Goal: Navigation & Orientation: Find specific page/section

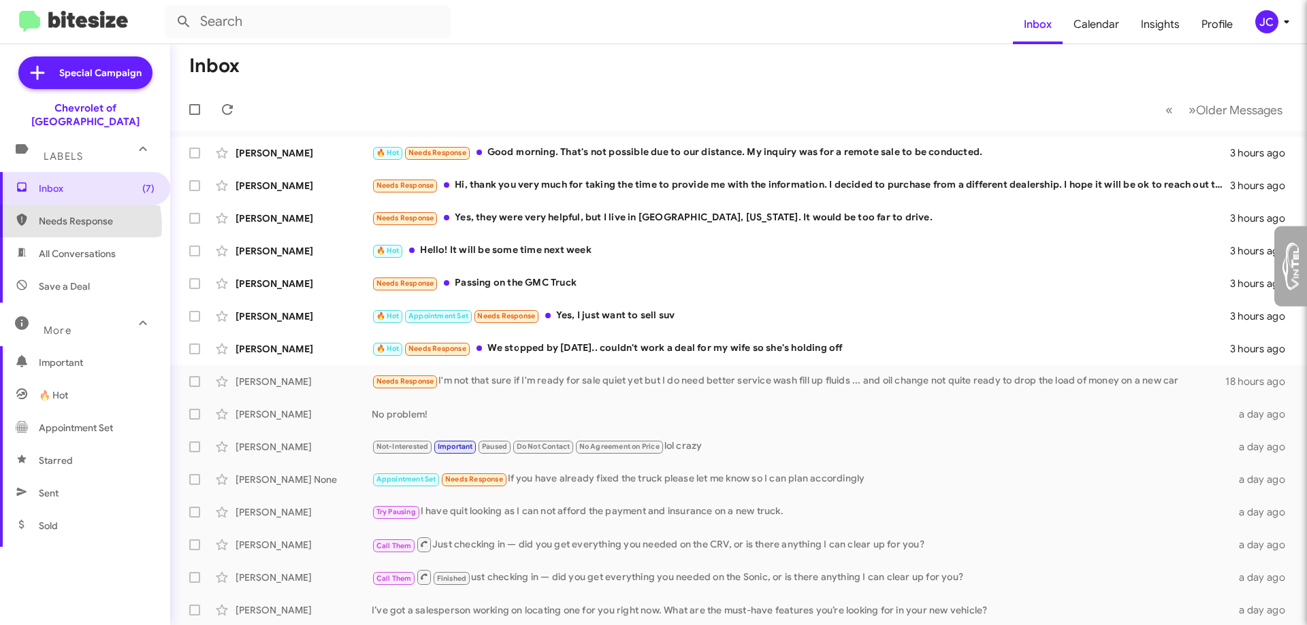
click at [69, 214] on span "Needs Response" at bounding box center [97, 221] width 116 height 14
type input "in:needs-response"
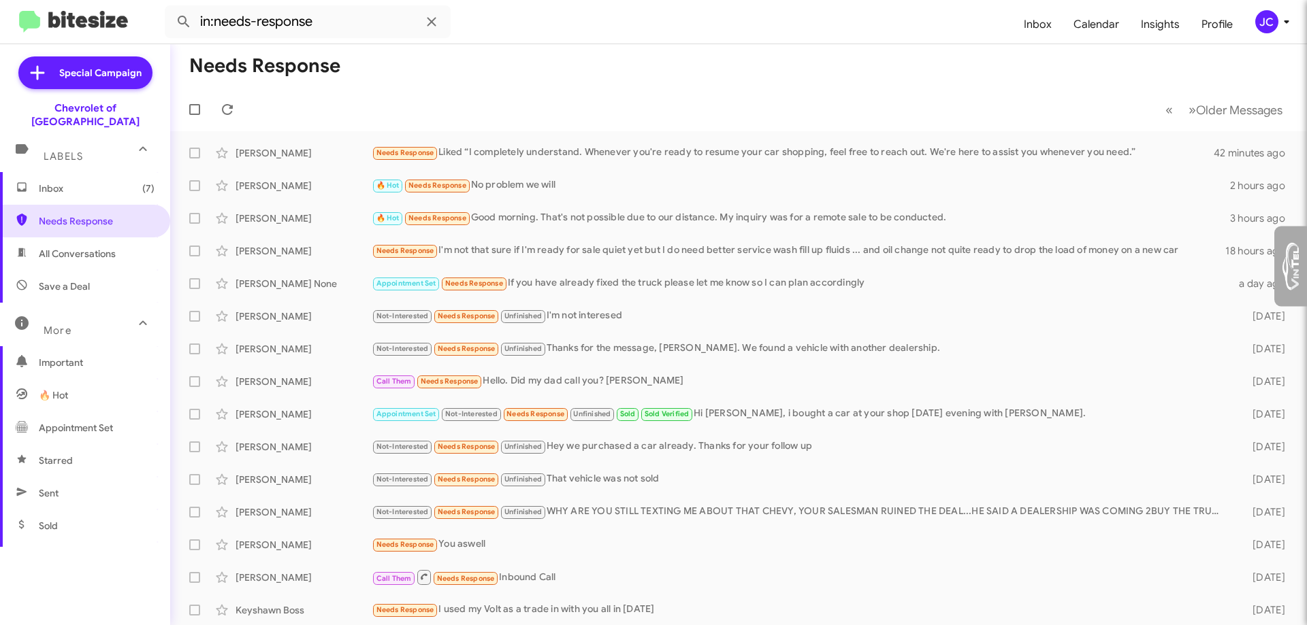
click at [74, 182] on span "Inbox (7)" at bounding box center [97, 189] width 116 height 14
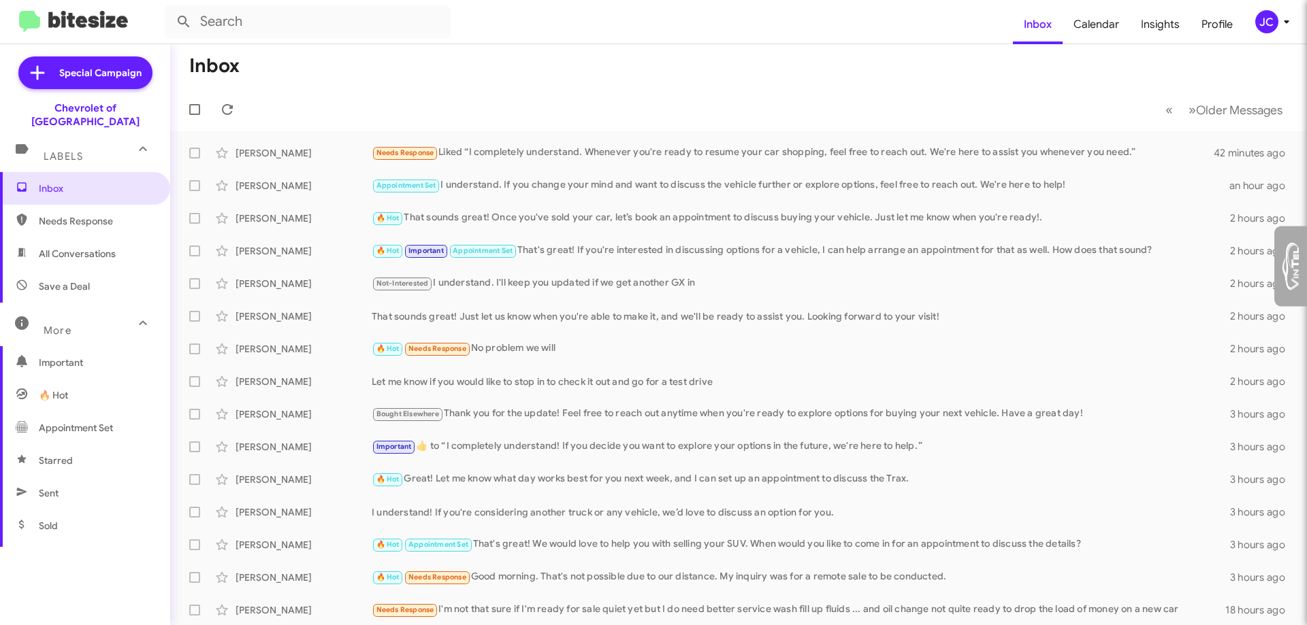
click at [76, 150] on span "Labels" at bounding box center [63, 156] width 39 height 12
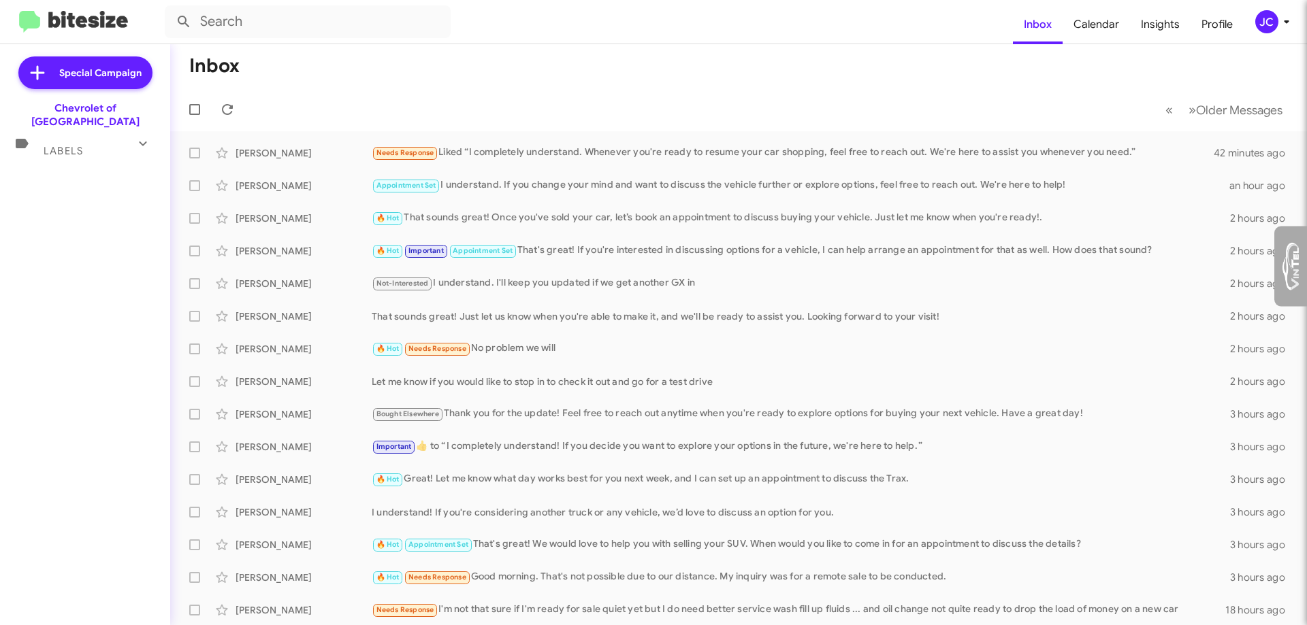
click at [76, 145] on span "Labels" at bounding box center [63, 151] width 39 height 12
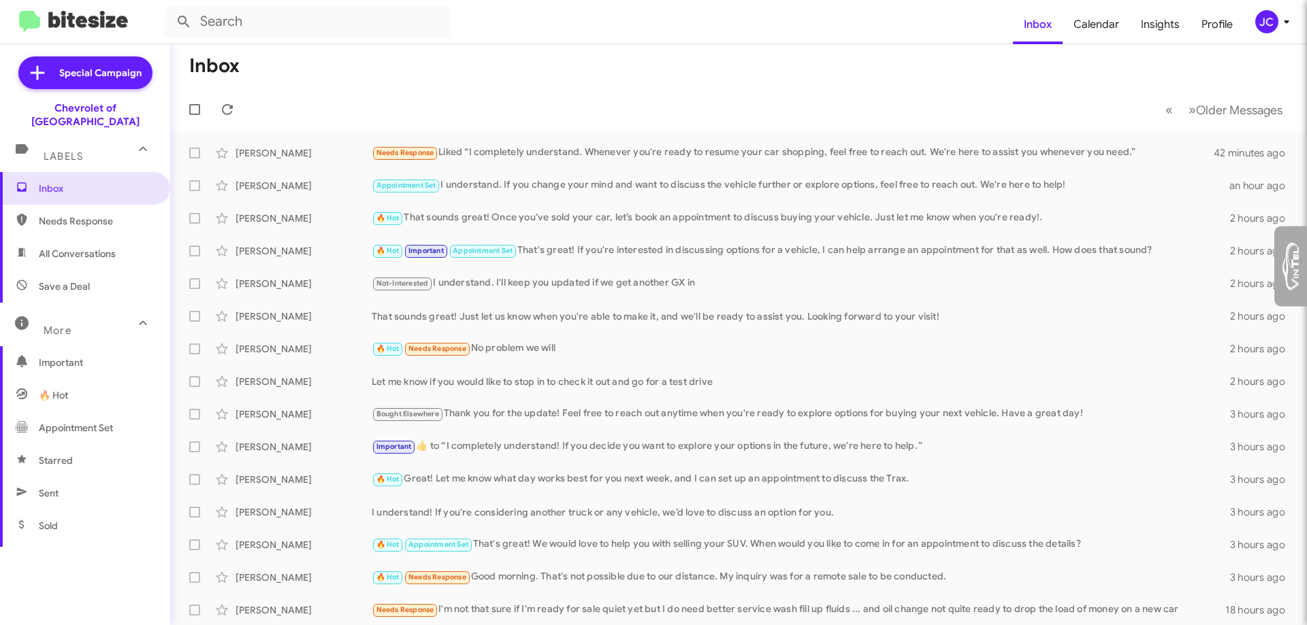
click at [87, 214] on span "Needs Response" at bounding box center [97, 221] width 116 height 14
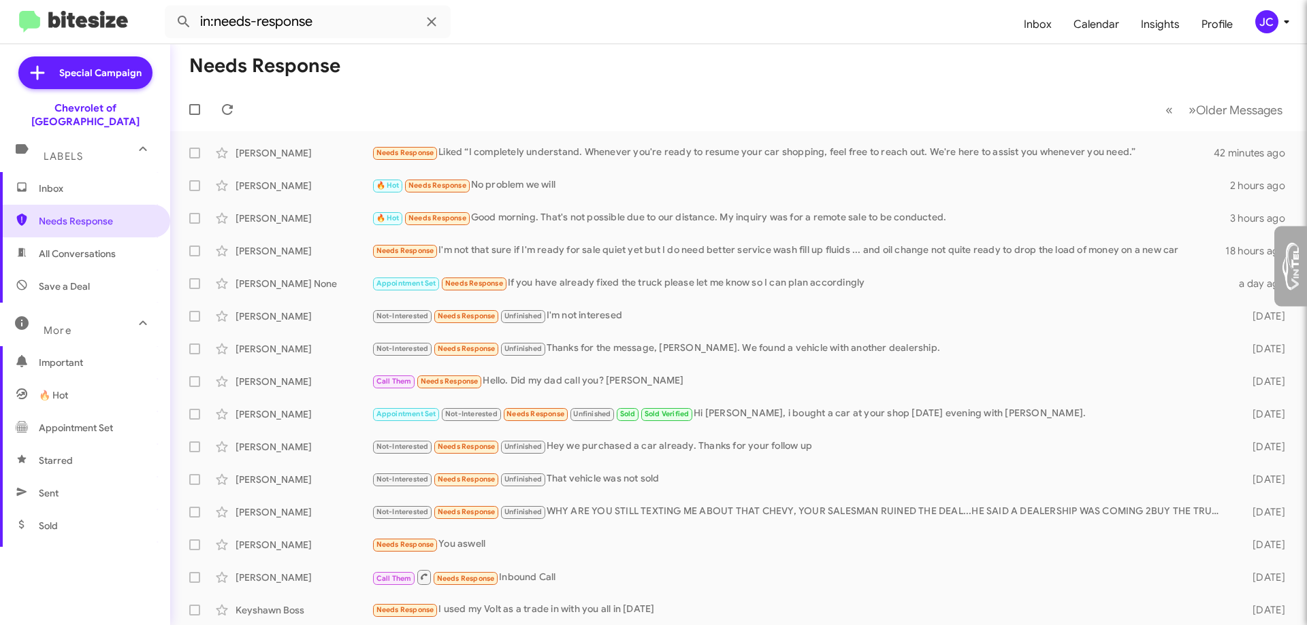
click at [74, 247] on span "All Conversations" at bounding box center [77, 254] width 77 height 14
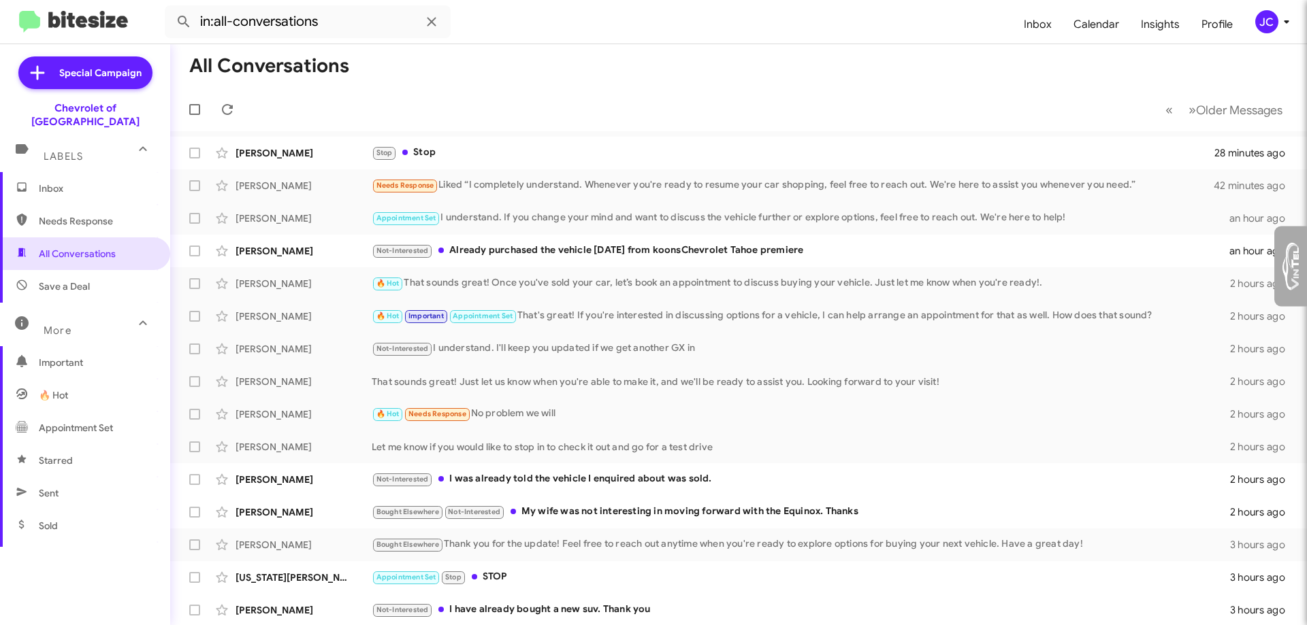
click at [61, 280] on span "Save a Deal" at bounding box center [64, 287] width 51 height 14
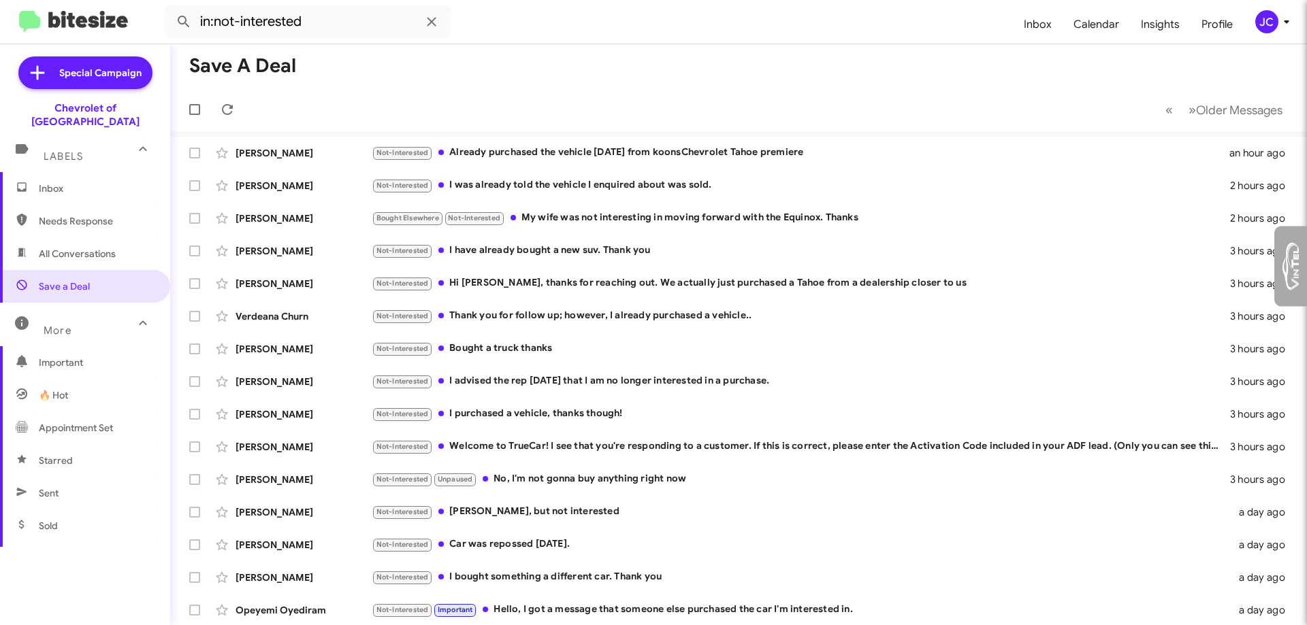
click at [80, 356] on span "Important" at bounding box center [97, 363] width 116 height 14
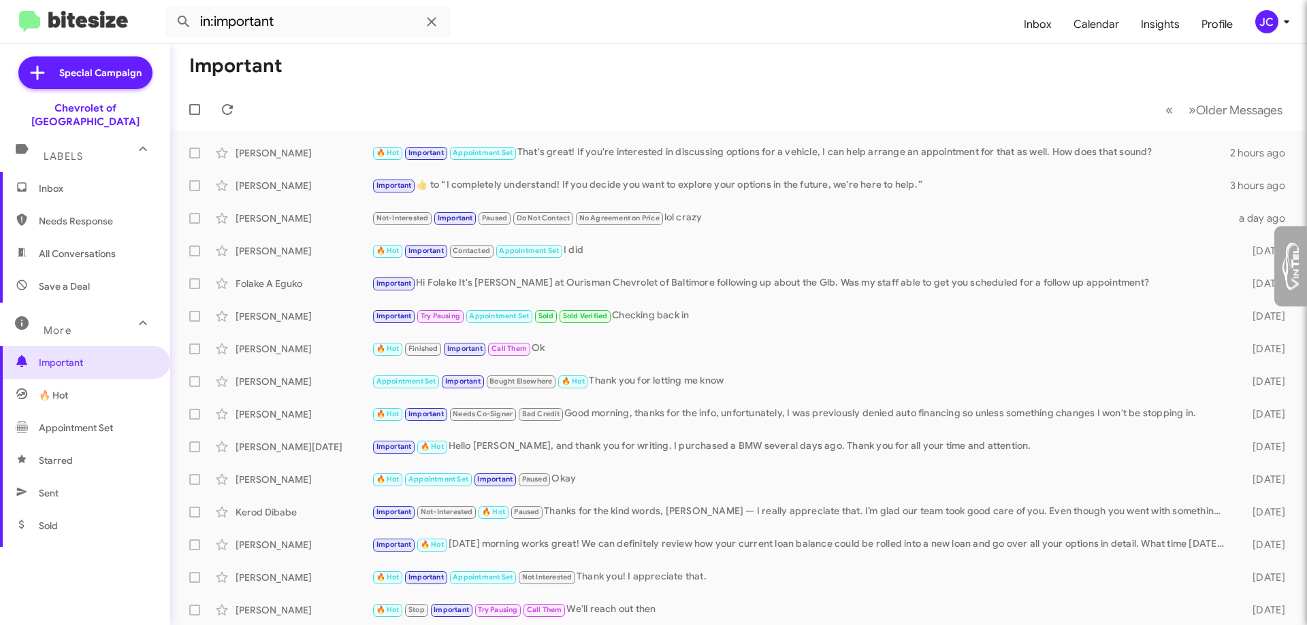
click at [76, 381] on span "🔥 Hot" at bounding box center [85, 395] width 170 height 33
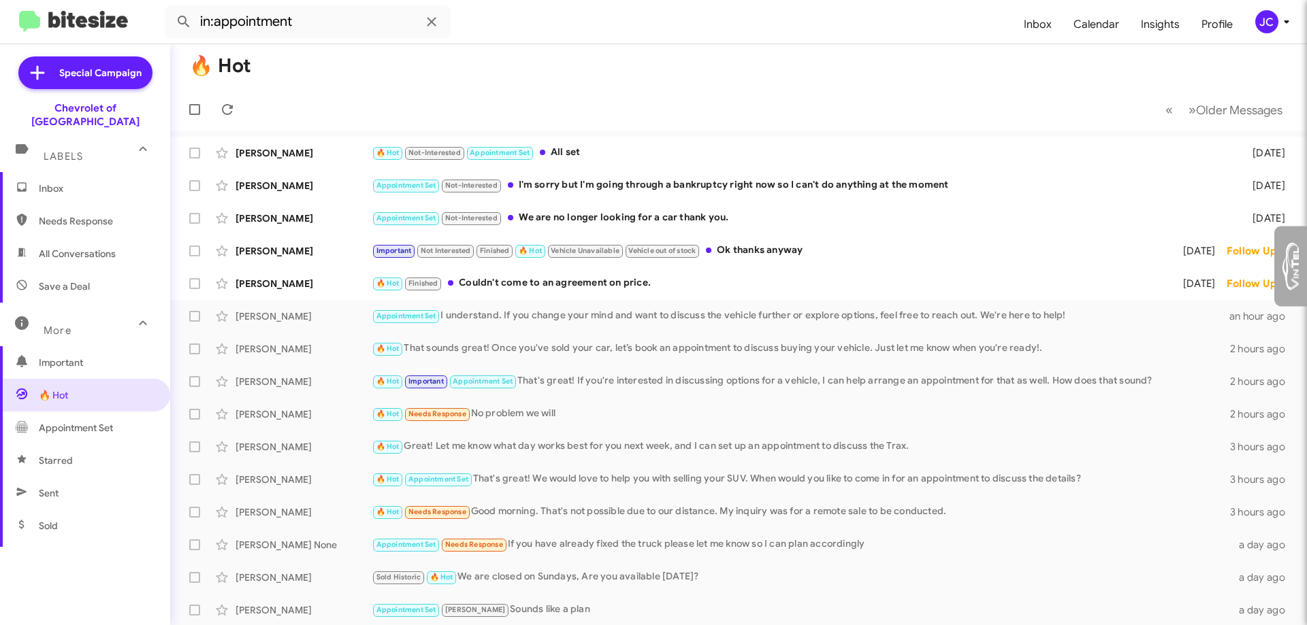
click at [82, 428] on span "Appointment Set" at bounding box center [85, 428] width 170 height 33
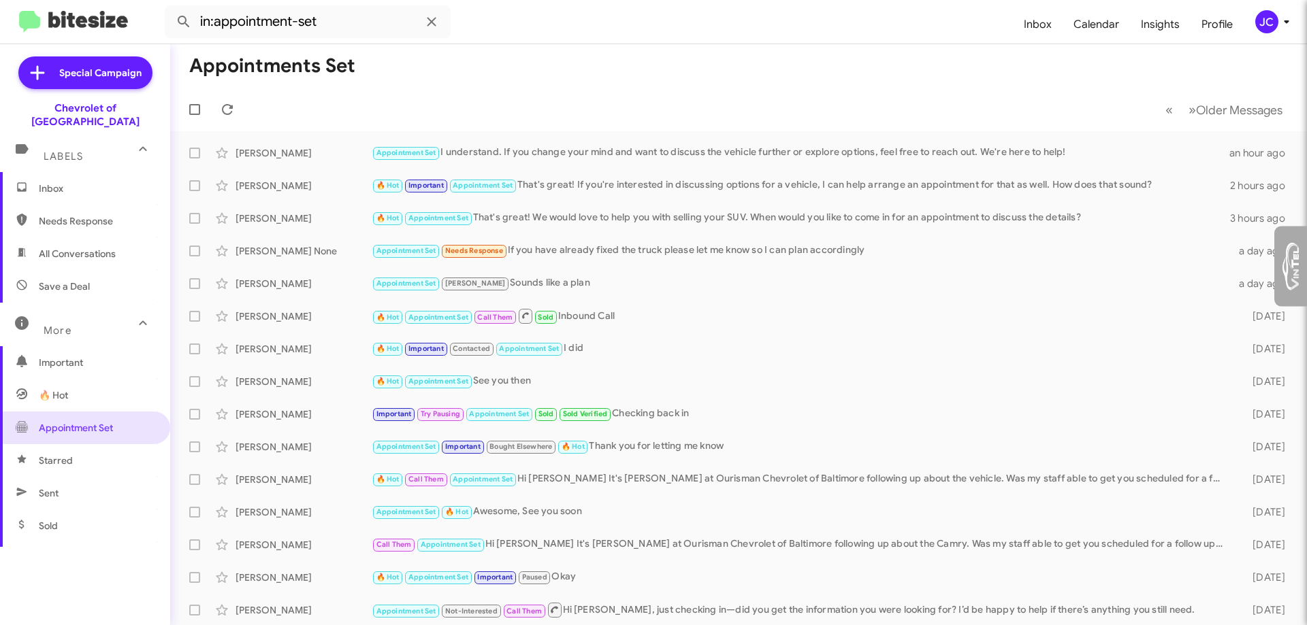
click at [72, 446] on span "Starred" at bounding box center [85, 460] width 170 height 33
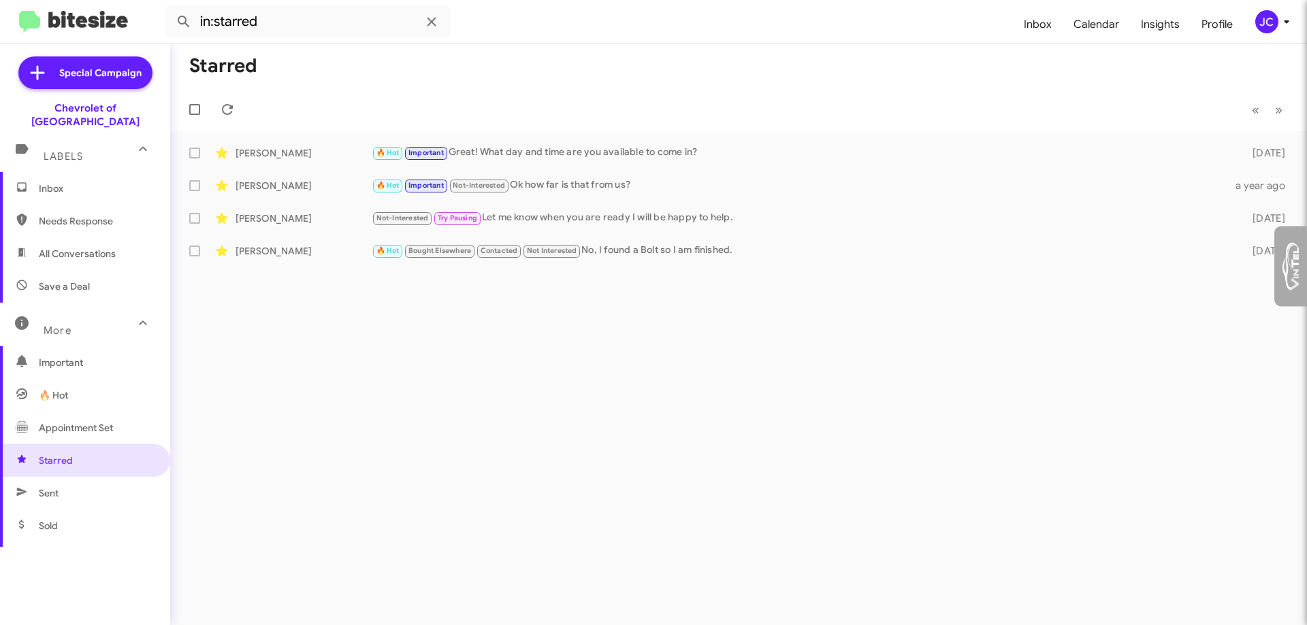
scroll to position [204, 0]
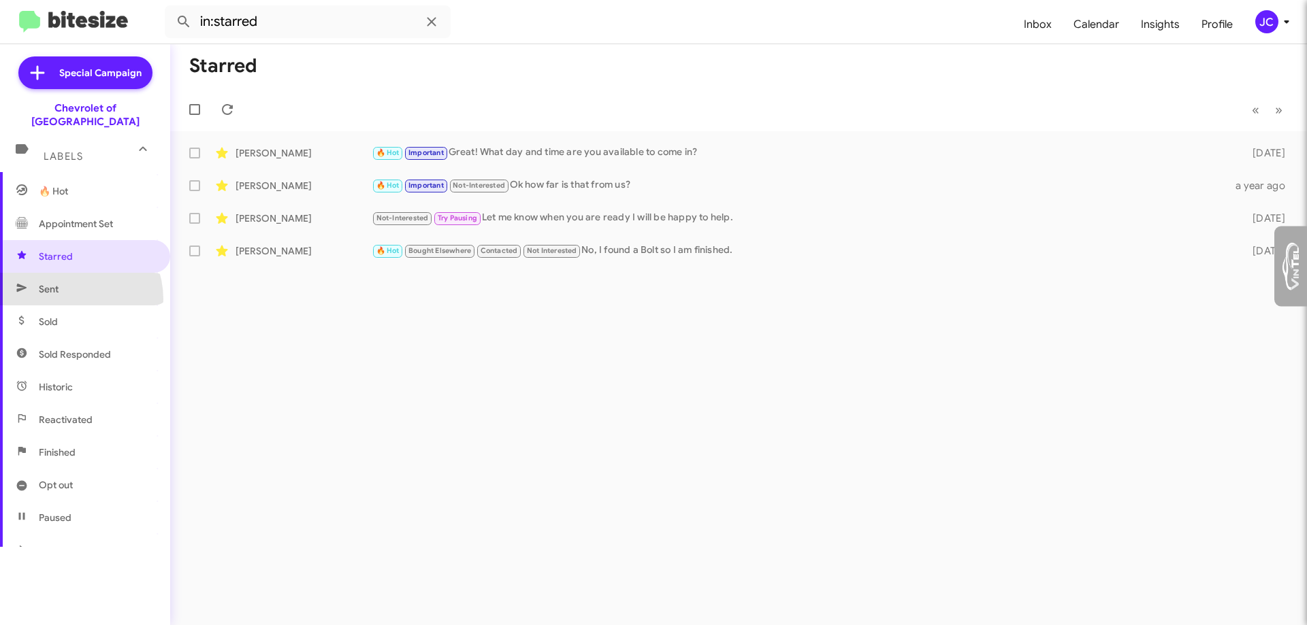
click at [67, 287] on span "Sent" at bounding box center [85, 289] width 170 height 33
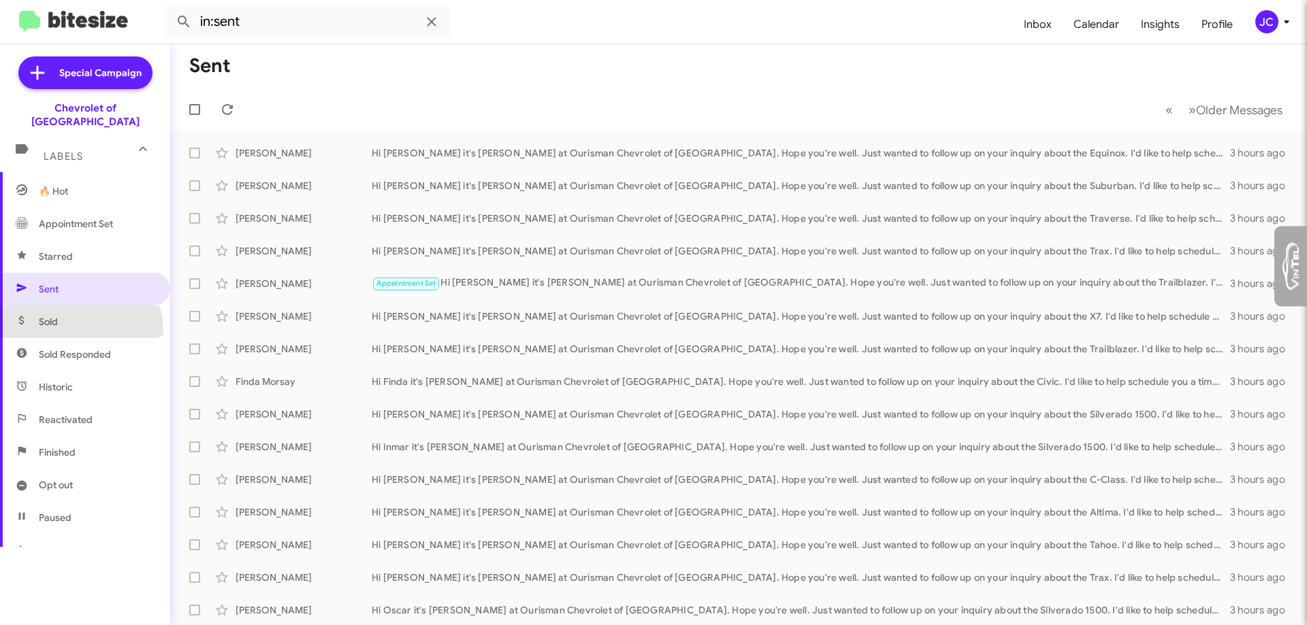
click at [67, 319] on span "Sold" at bounding box center [85, 322] width 170 height 33
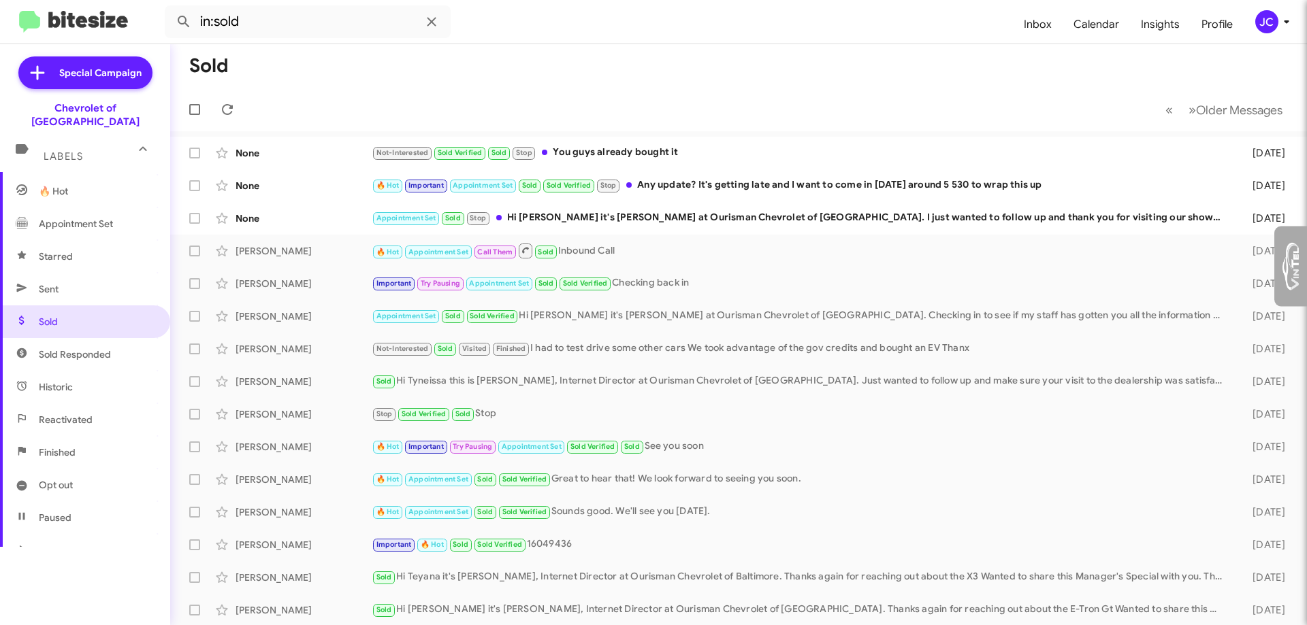
click at [83, 348] on span "Sold Responded" at bounding box center [85, 354] width 170 height 33
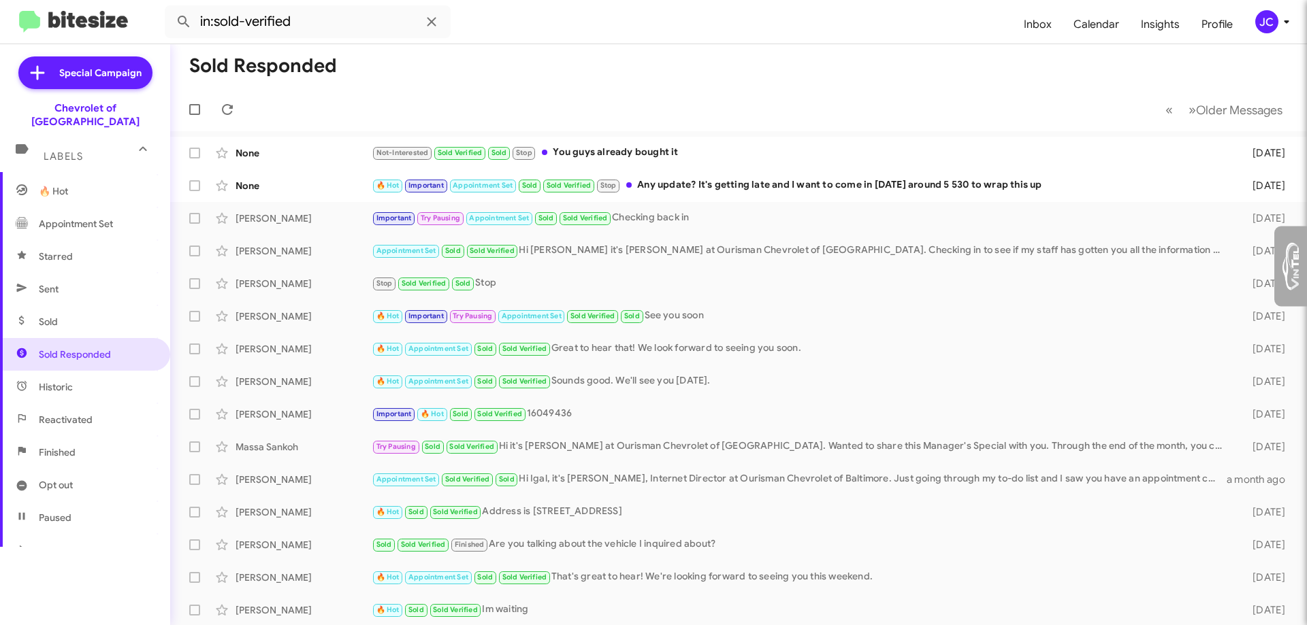
click at [80, 377] on span "Historic" at bounding box center [85, 387] width 170 height 33
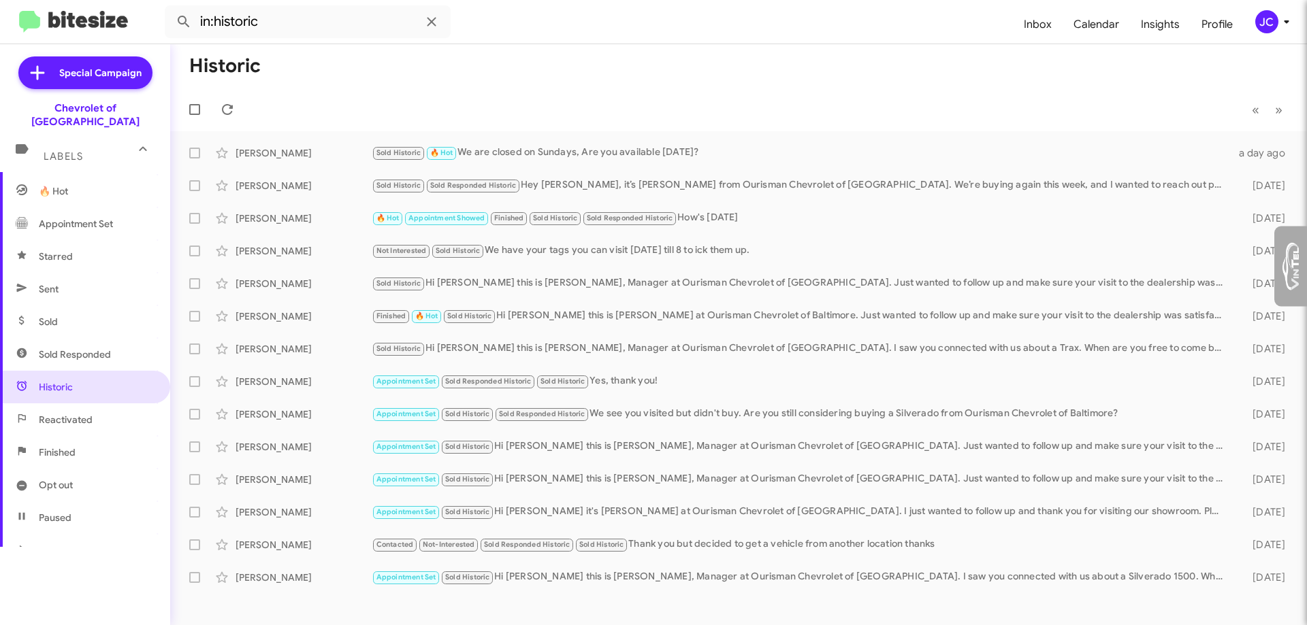
click at [74, 413] on span "Reactivated" at bounding box center [66, 420] width 54 height 14
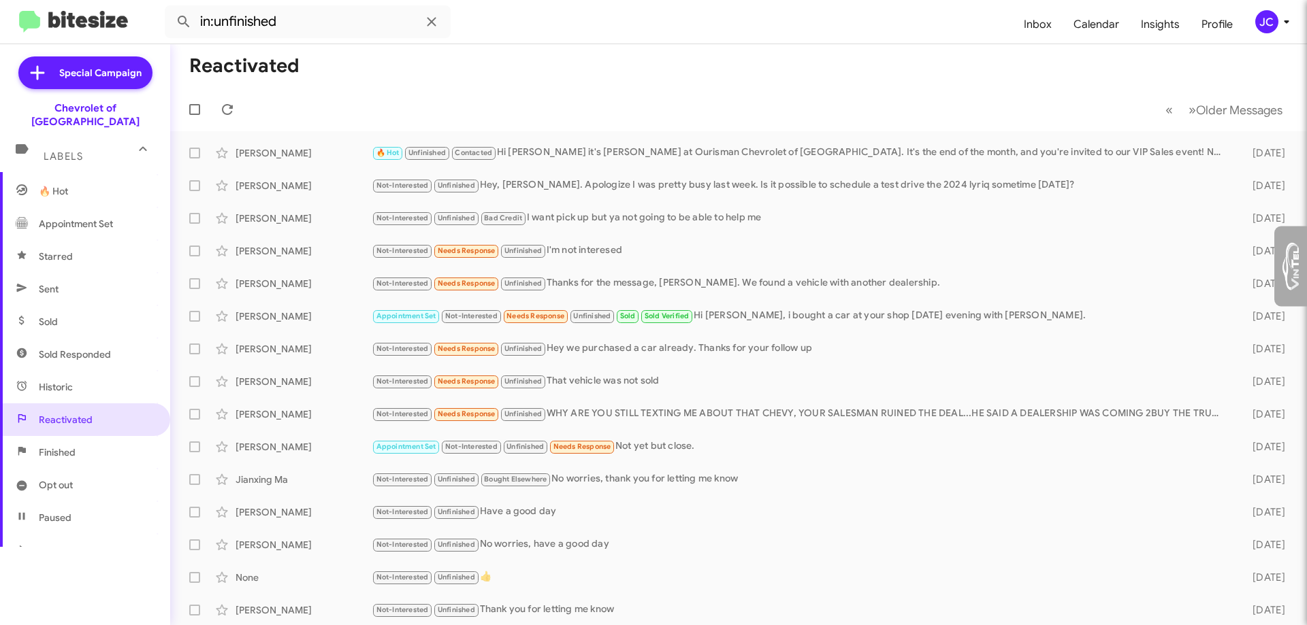
click at [75, 446] on span "Finished" at bounding box center [57, 453] width 37 height 14
type input "in:finished"
